Goal: Task Accomplishment & Management: Manage account settings

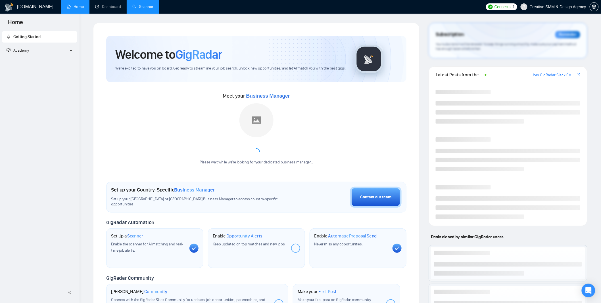
click at [148, 5] on link "Scanner" at bounding box center [142, 6] width 21 height 5
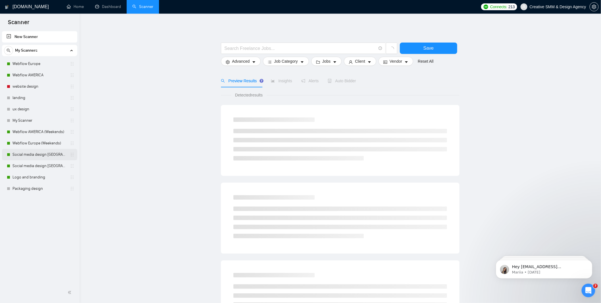
click at [38, 155] on link "Social media design [GEOGRAPHIC_DATA] only, without questions" at bounding box center [40, 154] width 54 height 11
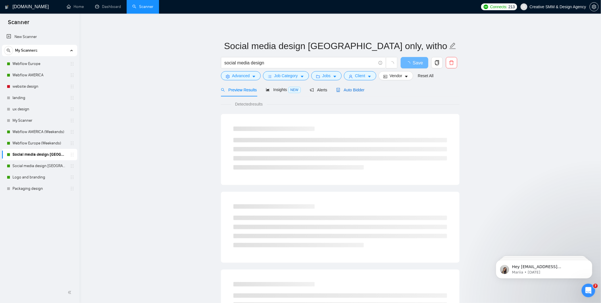
click at [344, 90] on span "Auto Bidder" at bounding box center [350, 90] width 28 height 5
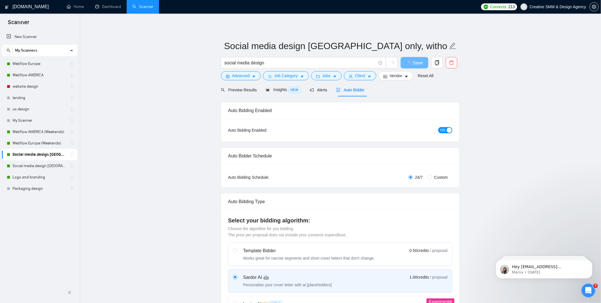
radio input "false"
radio input "true"
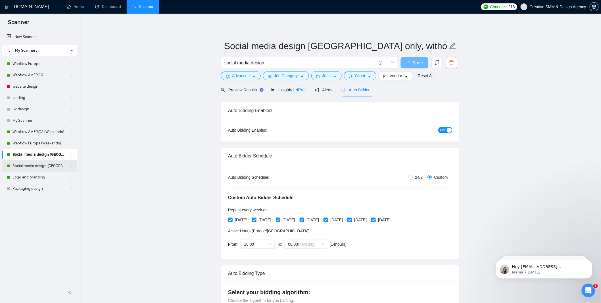
click at [45, 169] on link "Social media design [GEOGRAPHIC_DATA] ONLY" at bounding box center [40, 166] width 54 height 11
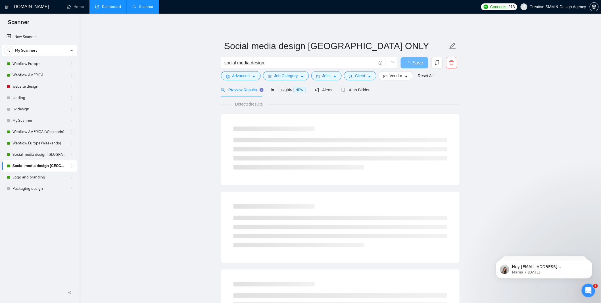
click at [113, 8] on link "Dashboard" at bounding box center [108, 6] width 26 height 5
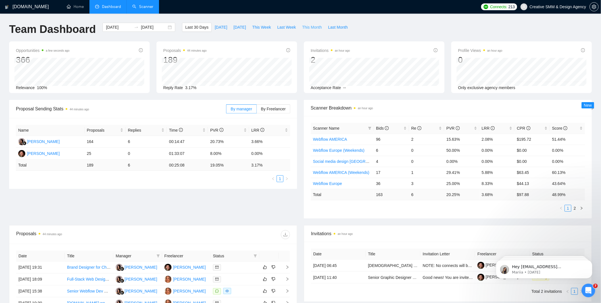
click at [316, 29] on span "This Month" at bounding box center [312, 27] width 20 height 6
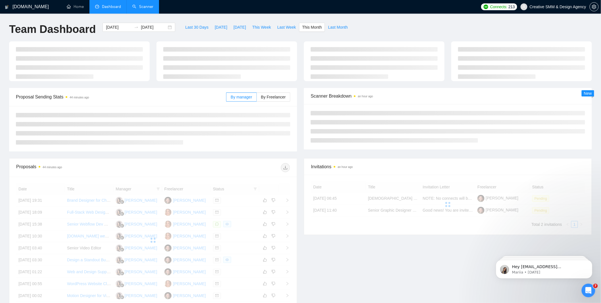
type input "[DATE]"
click at [274, 92] on div "By manager By Freelancer" at bounding box center [258, 97] width 64 height 18
click at [273, 100] on label "By Freelancer" at bounding box center [274, 97] width 34 height 9
click at [257, 99] on input "By Freelancer" at bounding box center [257, 99] width 0 height 0
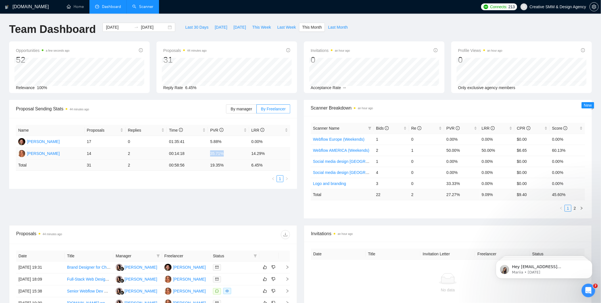
drag, startPoint x: 200, startPoint y: 155, endPoint x: 235, endPoint y: 155, distance: 34.7
click at [235, 155] on tr "[PERSON_NAME] 14 2 00:14:18 35.71% 14.29%" at bounding box center [153, 154] width 274 height 12
click at [217, 156] on td "35.71%" at bounding box center [228, 154] width 41 height 12
